Goal: Task Accomplishment & Management: Complete application form

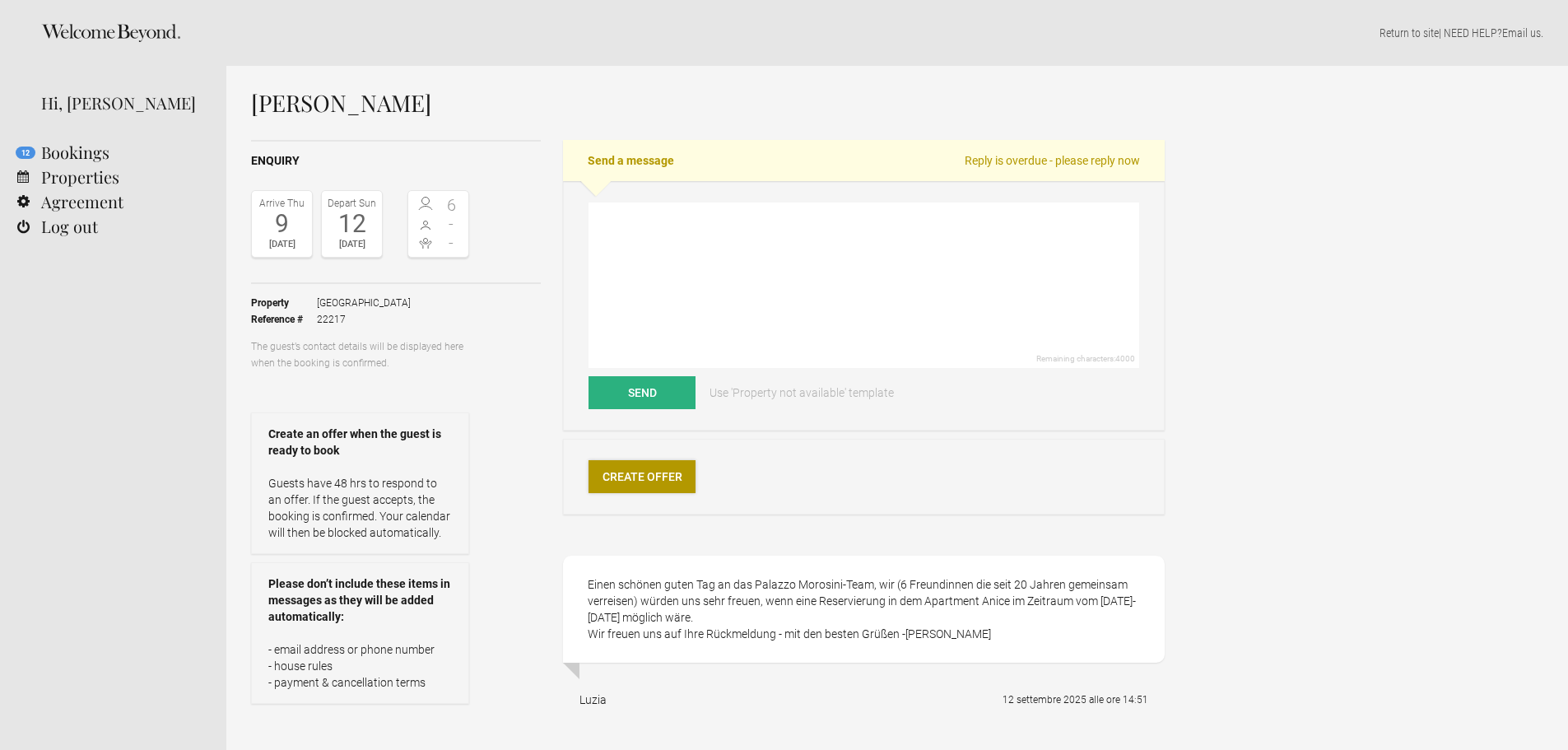
click at [666, 472] on link "Create Offer" at bounding box center [642, 476] width 107 height 33
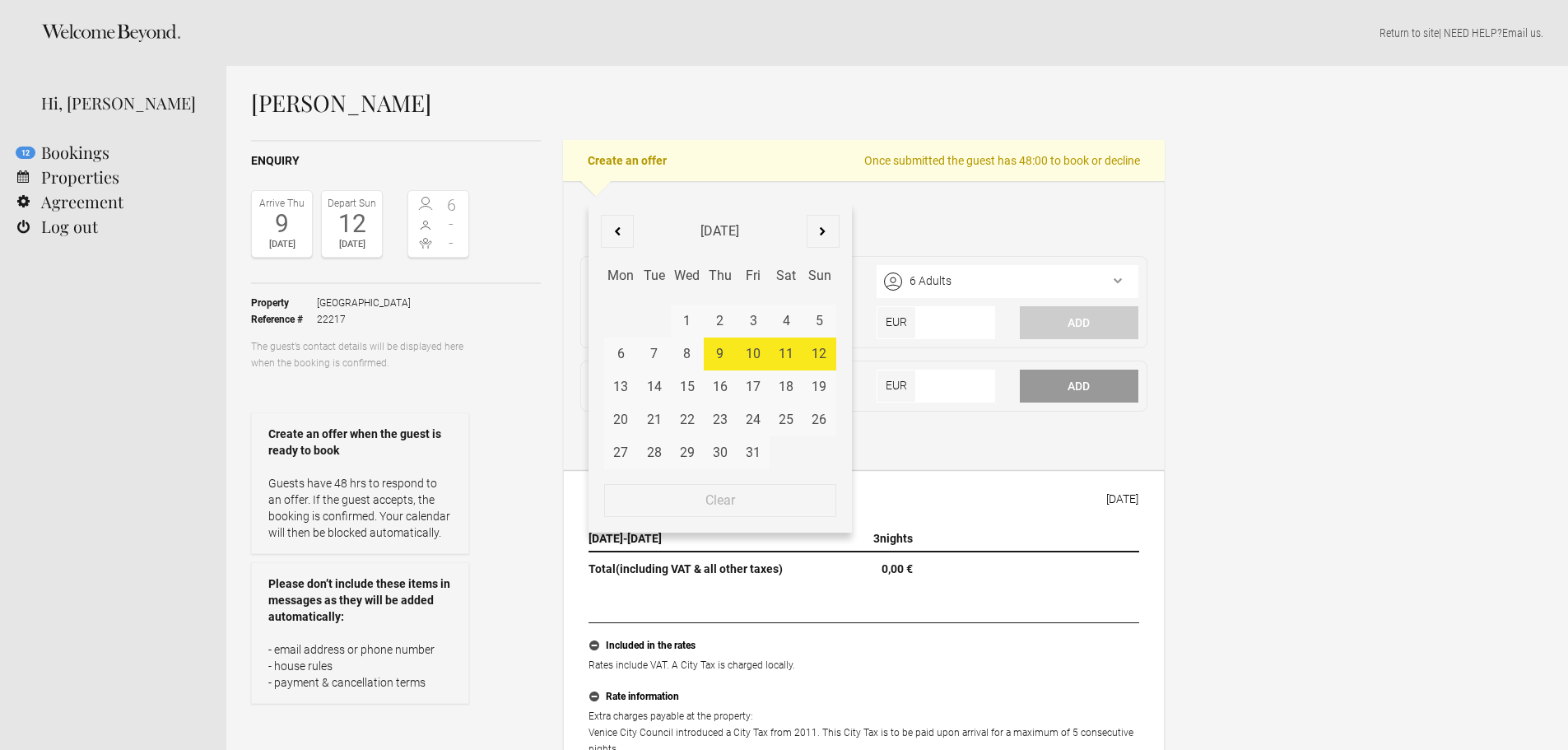
click at [641, 220] on div "[DATE] - [DATE] October [DATE] Feb Mar Apr May Jun [DATE] Aug Sep Oct Nov Dec M…" at bounding box center [720, 219] width 262 height 33
click at [752, 352] on div "10" at bounding box center [753, 353] width 33 height 33
click at [818, 349] on div "12" at bounding box center [819, 353] width 33 height 33
type input "[DATE] - [DATE]"
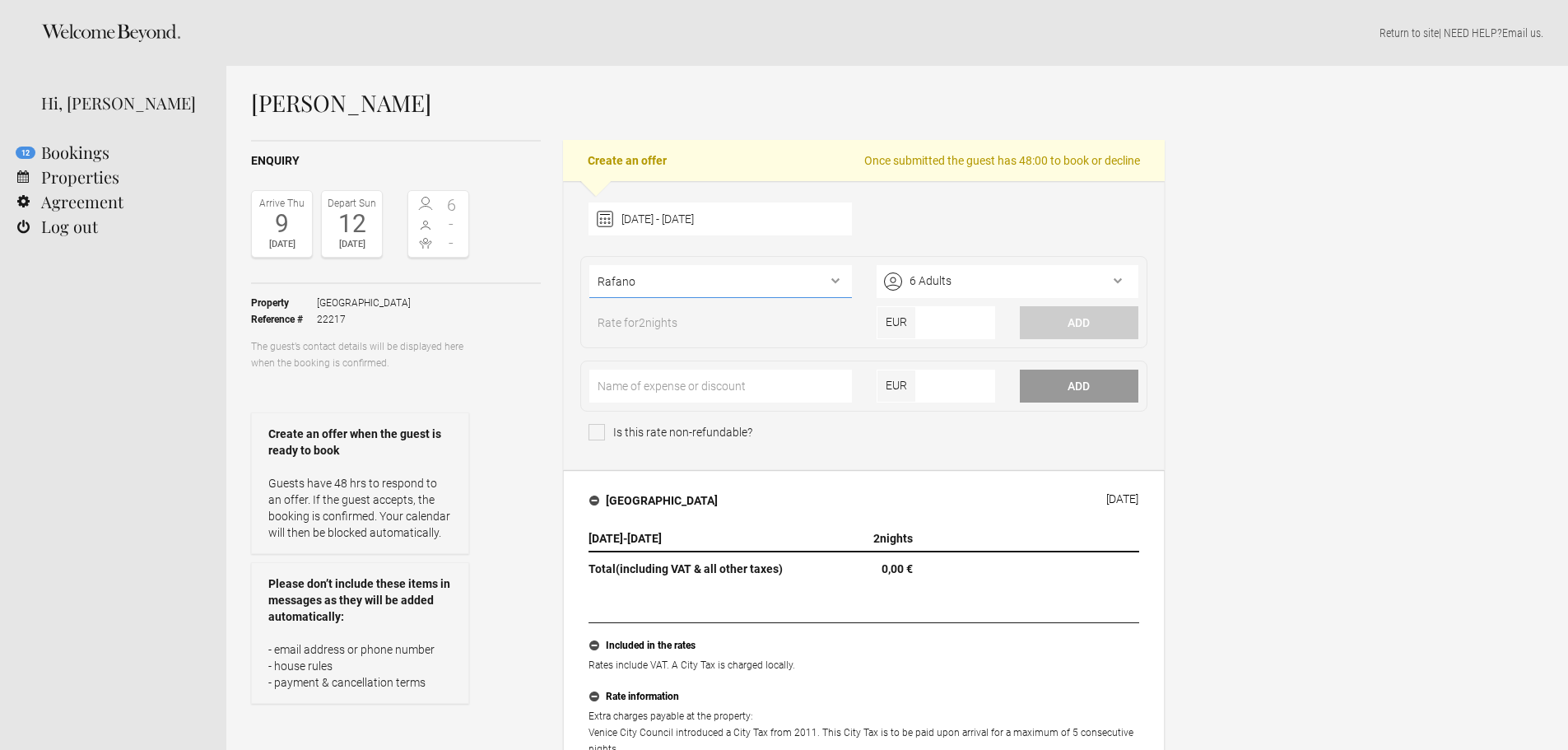
click at [829, 280] on select"] "Rafano Rabarbaro Mirto Ginepro Cayenna Aneto Zenzero Coriandolo [PERSON_NAME]" at bounding box center [721, 281] width 262 height 33
select select"] "741"
click at [590, 265] on select"] "Rafano Rabarbaro Mirto Ginepro Cayenna Aneto Zenzero Coriandolo [PERSON_NAME]" at bounding box center [721, 281] width 262 height 33
click at [931, 324] on input"] "number" at bounding box center [956, 322] width 79 height 33
type input"] "1745"
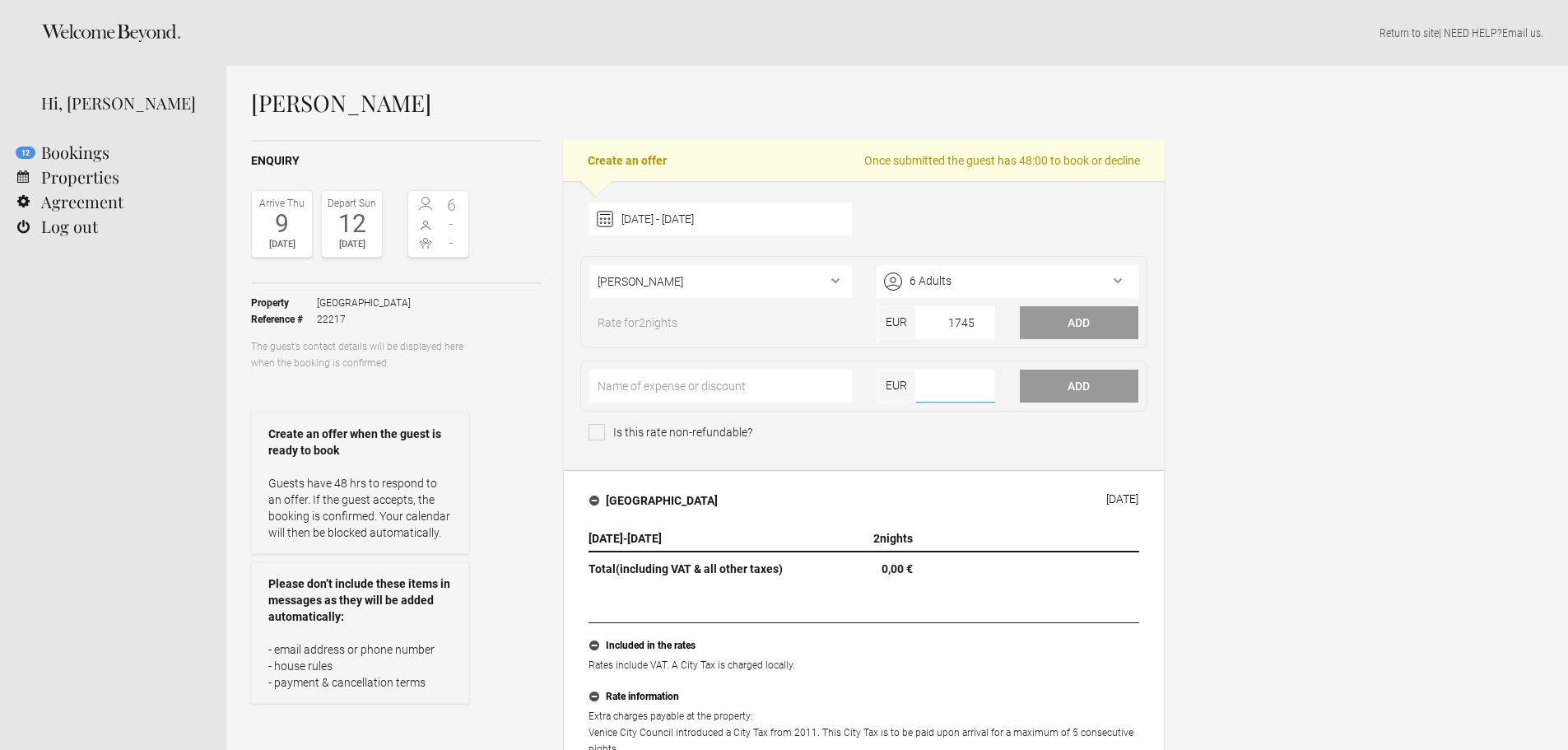
click at [947, 391] on input"] "number" at bounding box center [956, 386] width 79 height 33
type input"] "150"
click at [657, 381] on input"] "text" at bounding box center [721, 386] width 262 height 33
click at [644, 387] on input"] "Final Clenaing" at bounding box center [721, 386] width 262 height 33
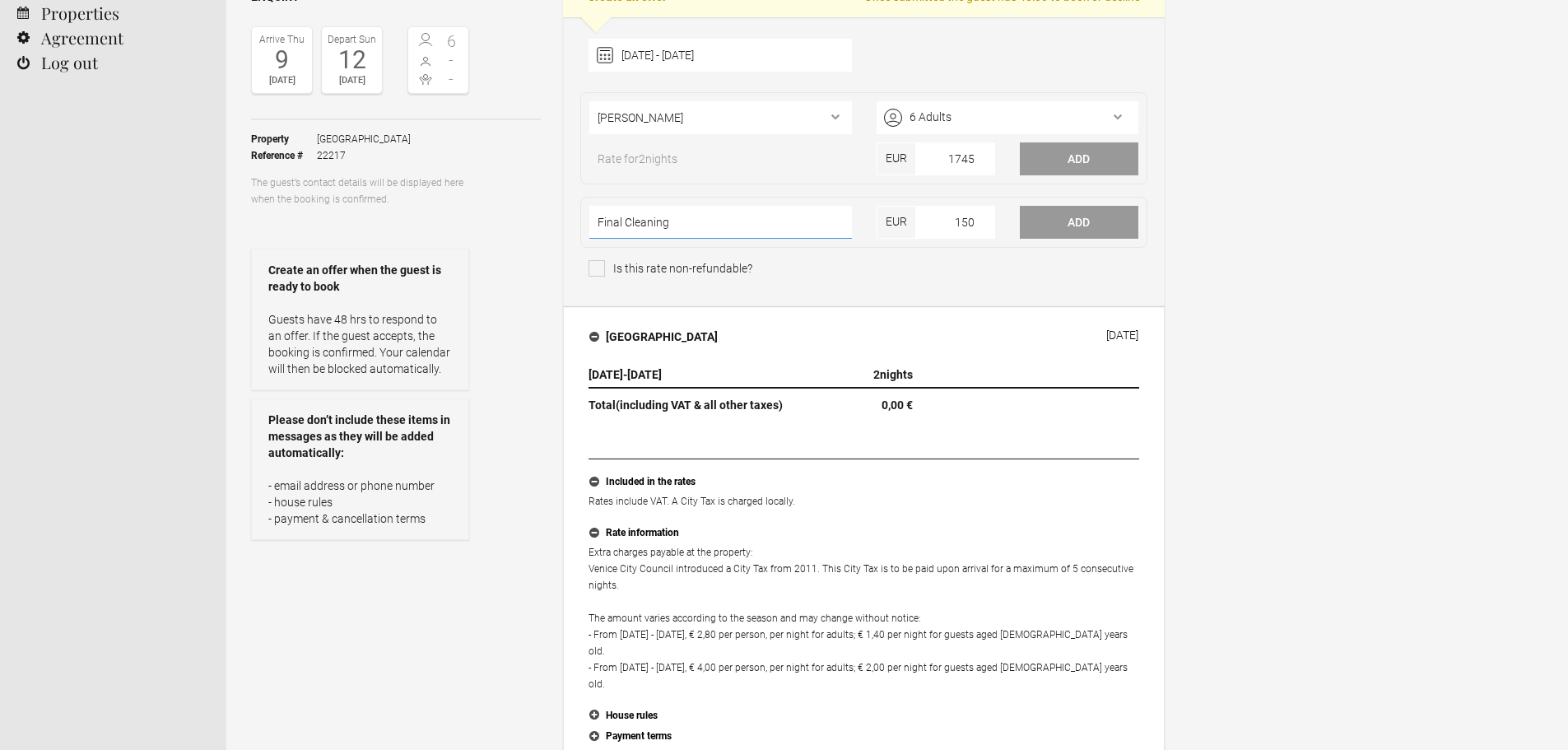
scroll to position [165, 0]
type input"] "Final Cleaning"
click at [1065, 152] on button "Add" at bounding box center [1079, 158] width 118 height 33
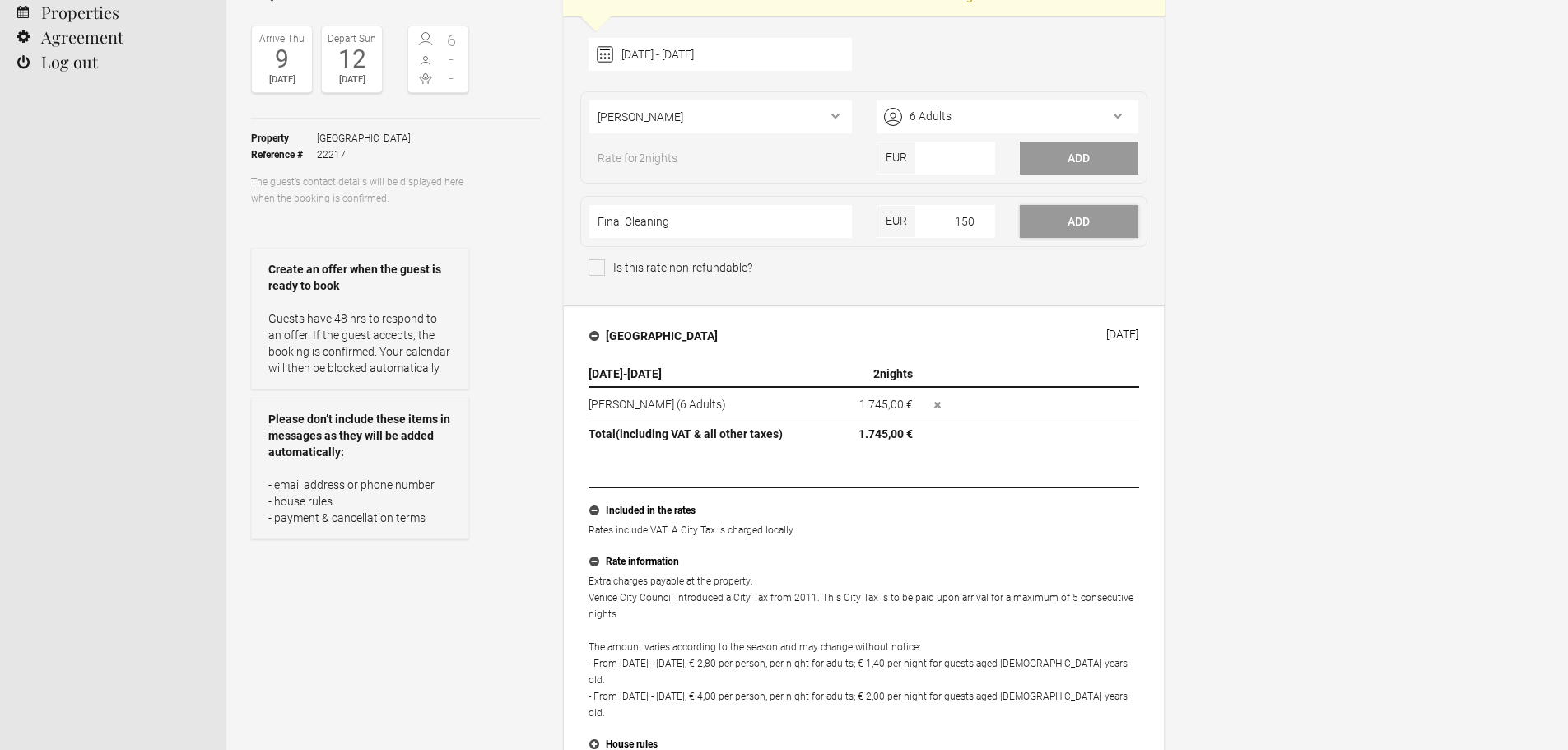
click at [1061, 215] on button "Add" at bounding box center [1079, 221] width 118 height 33
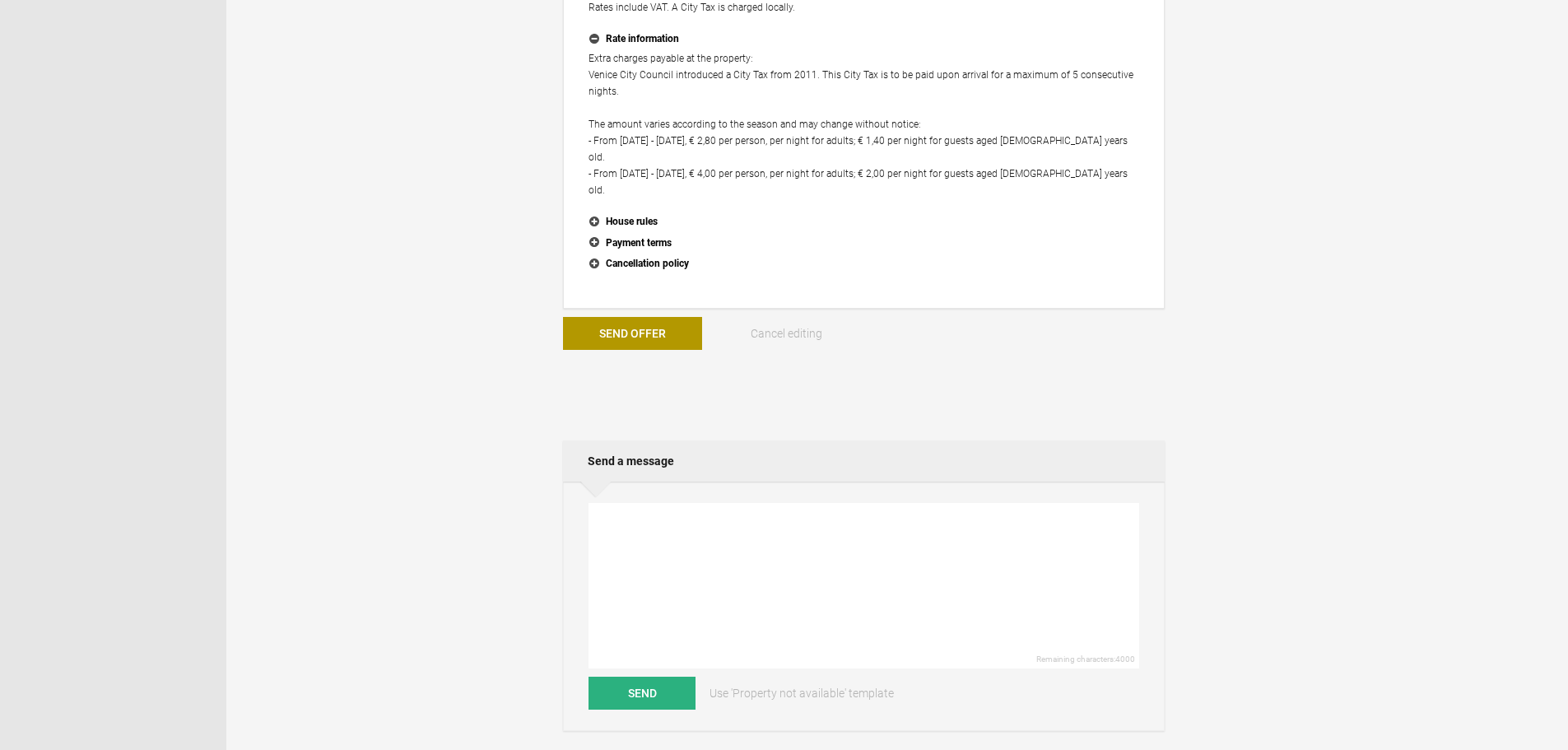
scroll to position [741, 0]
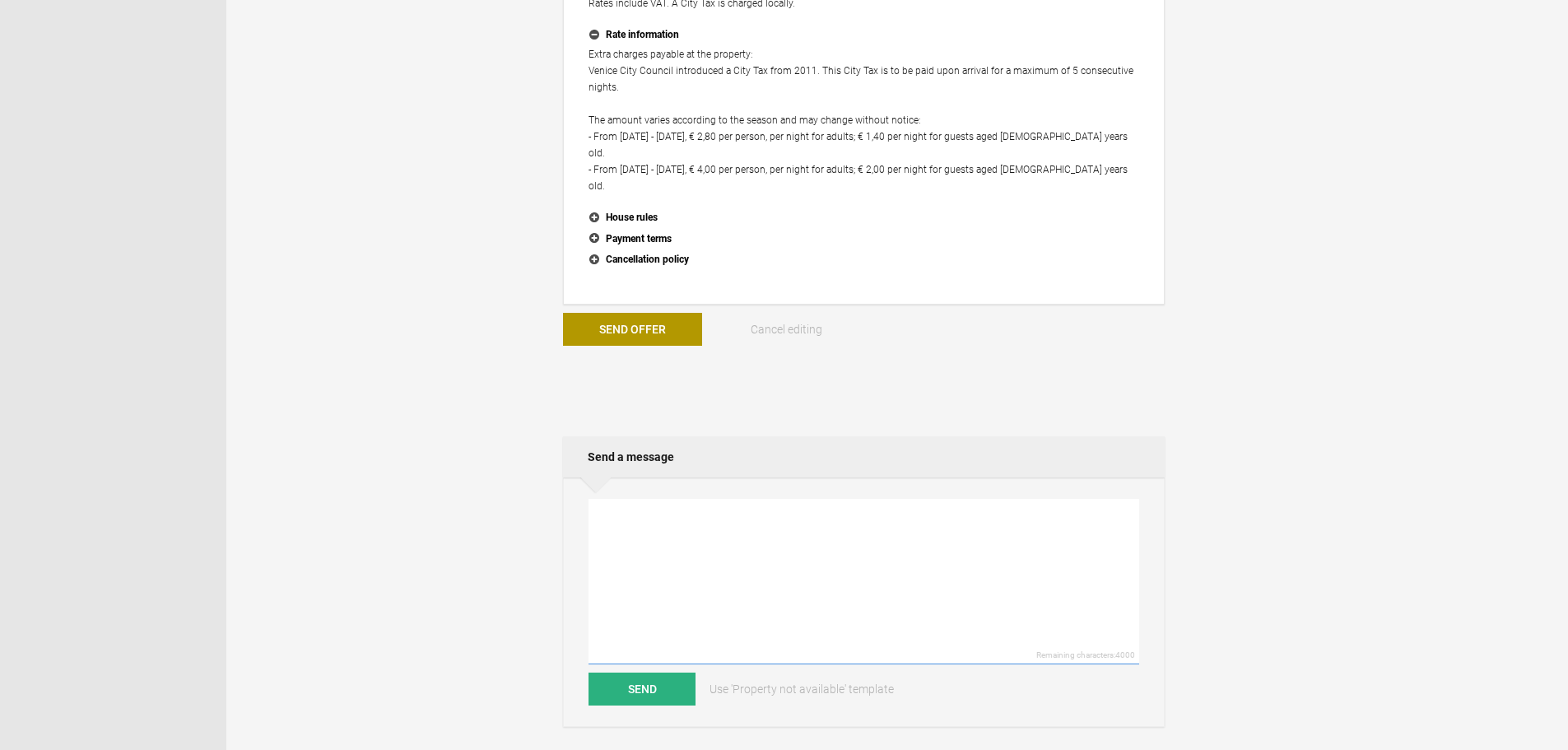
click at [743, 499] on textarea at bounding box center [864, 581] width 551 height 165
click at [660, 499] on textarea "We have avilability only form October 10 to 12 (2 nights)" at bounding box center [864, 581] width 551 height 165
click at [657, 499] on textarea "We have avilability only form October 10 to 12 (2 nights)" at bounding box center [864, 581] width 551 height 165
drag, startPoint x: 911, startPoint y: 478, endPoint x: 588, endPoint y: 488, distance: 323.2
click at [588, 488] on div "We have availability only form October 10 to 12 (2 nights) Remaining characters…" at bounding box center [863, 602] width 602 height 250
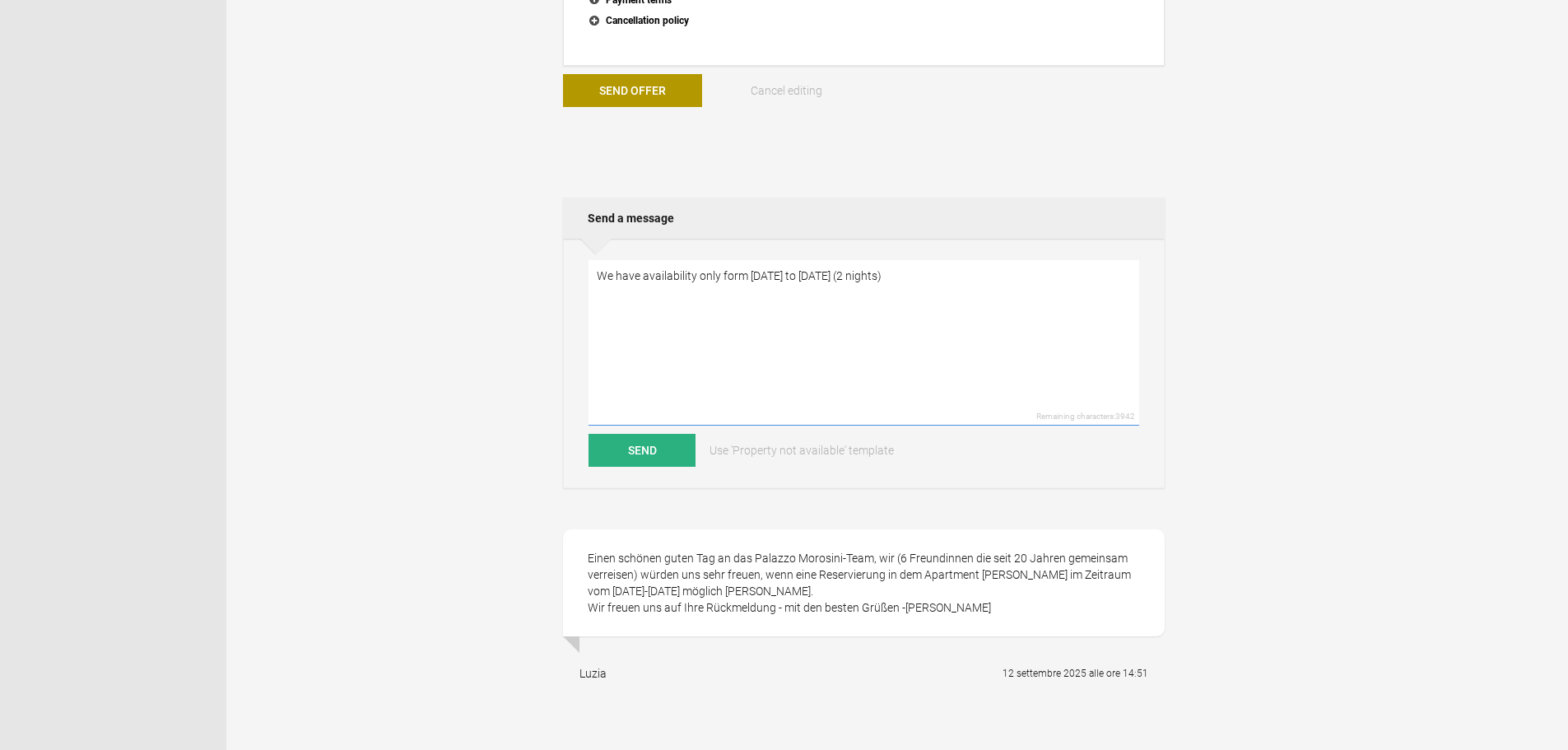
scroll to position [988, 0]
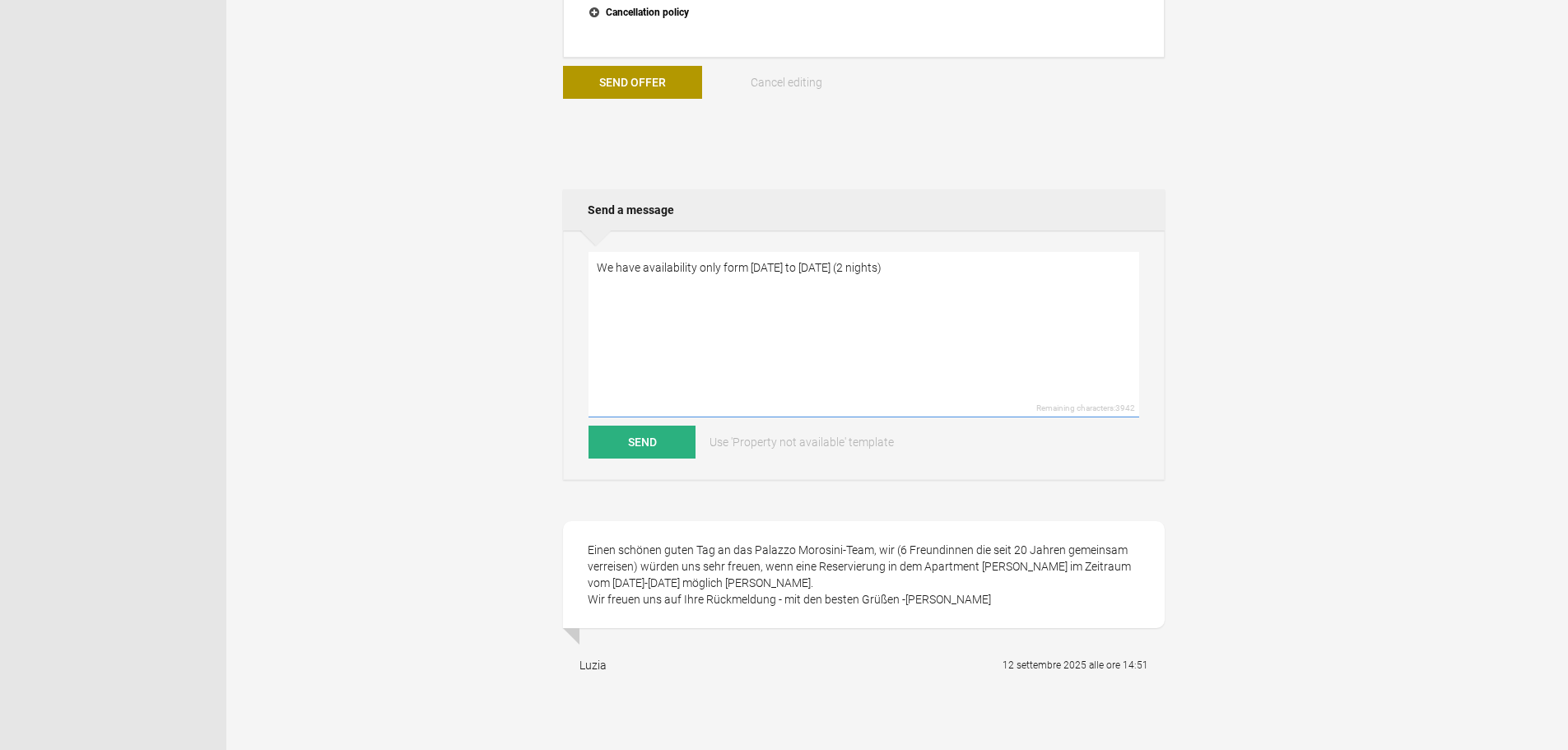
click at [722, 252] on textarea "We have availability only form October 10 to 12 (2 nights)" at bounding box center [864, 335] width 551 height 165
click at [725, 252] on textarea "We have availability only form October 10 to 12 (2 nights)" at bounding box center [864, 335] width 551 height 165
drag, startPoint x: 911, startPoint y: 236, endPoint x: 581, endPoint y: 235, distance: 330.0
click at [581, 235] on div "We have availability only from October 10 to 12 (2 nights) Remaining characters…" at bounding box center [863, 355] width 602 height 250
type textarea "We have availability only from October 10 to 12 (2 nights)"
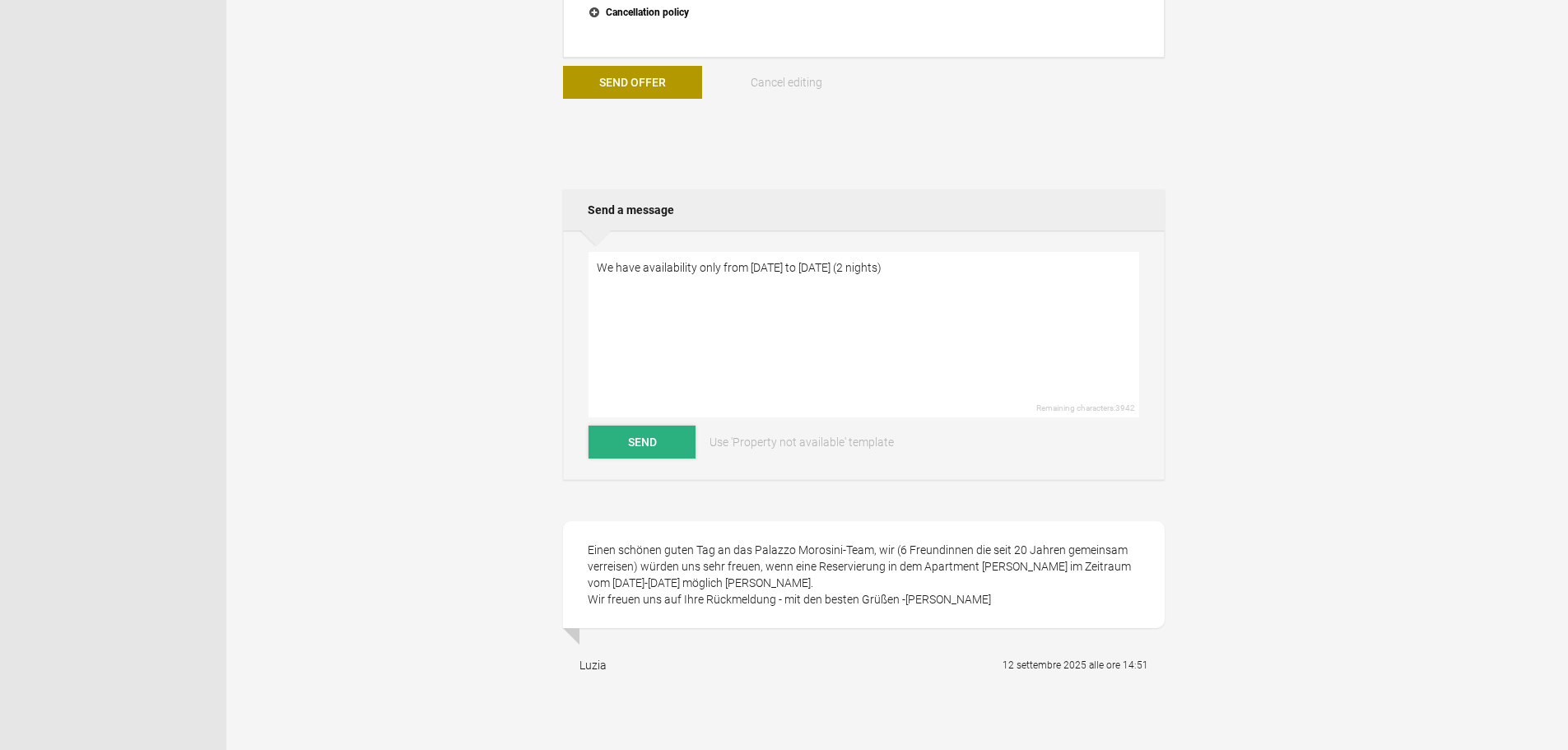
click at [660, 425] on button "Send" at bounding box center [642, 441] width 107 height 33
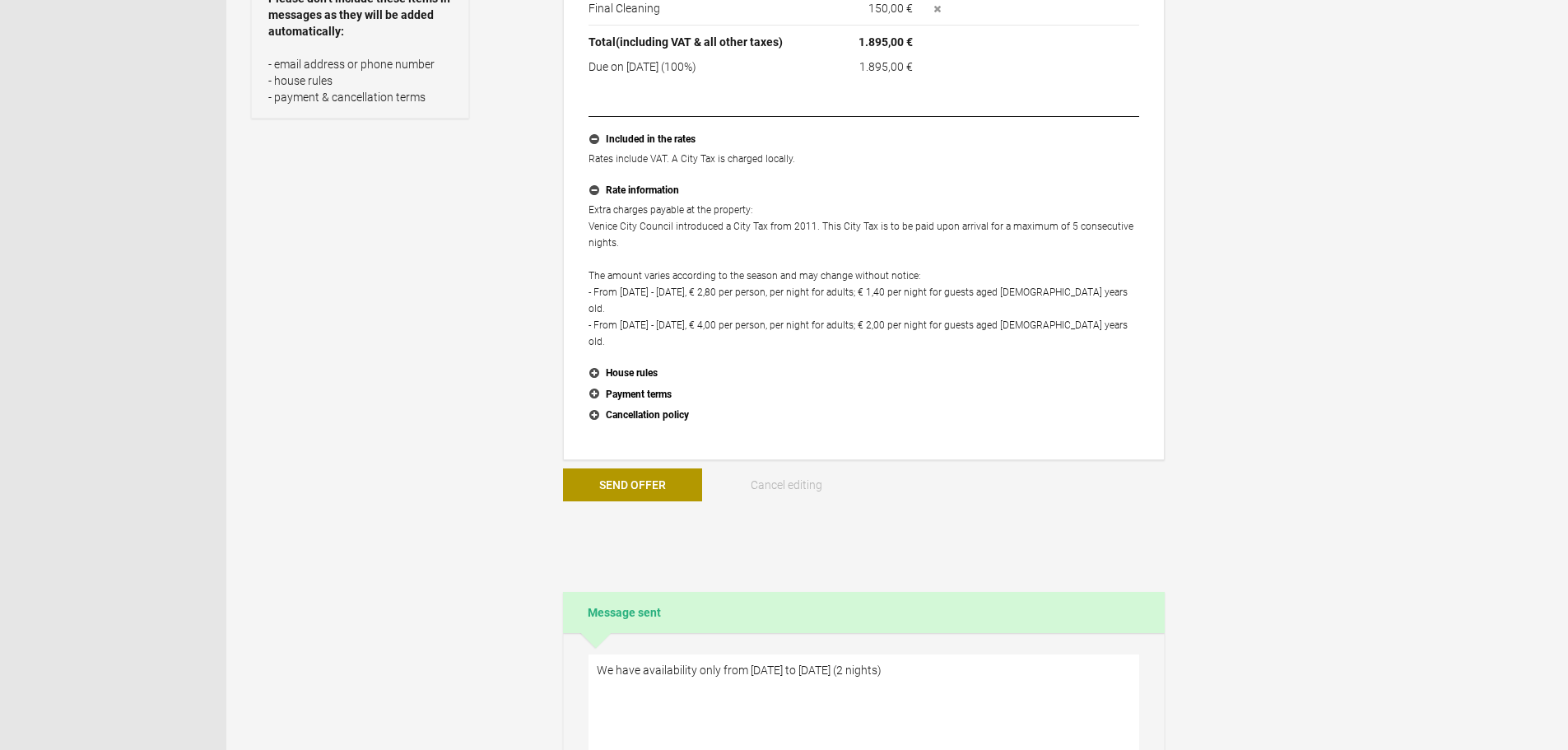
scroll to position [741, 0]
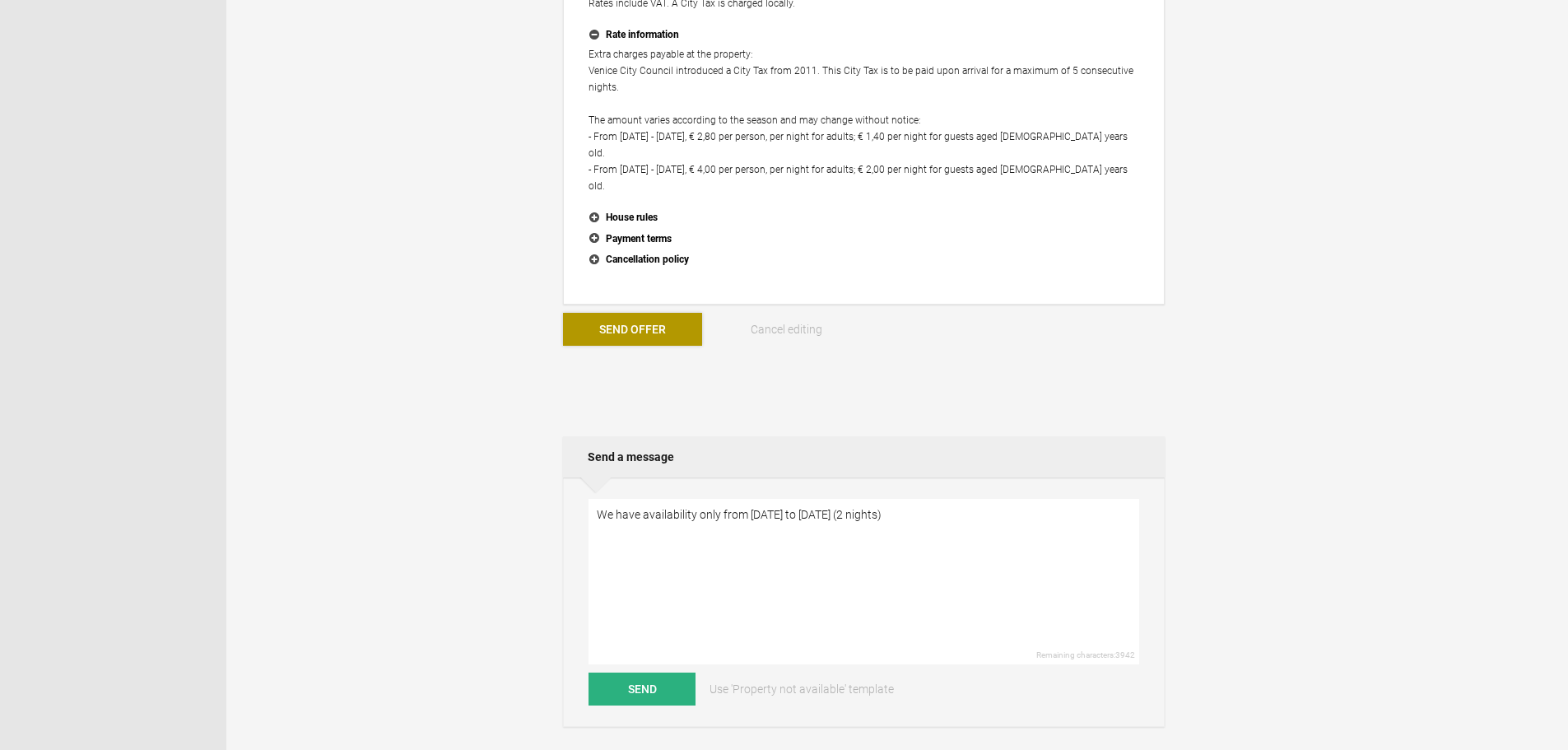
click at [633, 313] on button "Send Offer" at bounding box center [632, 329] width 139 height 33
